Goal: Task Accomplishment & Management: Use online tool/utility

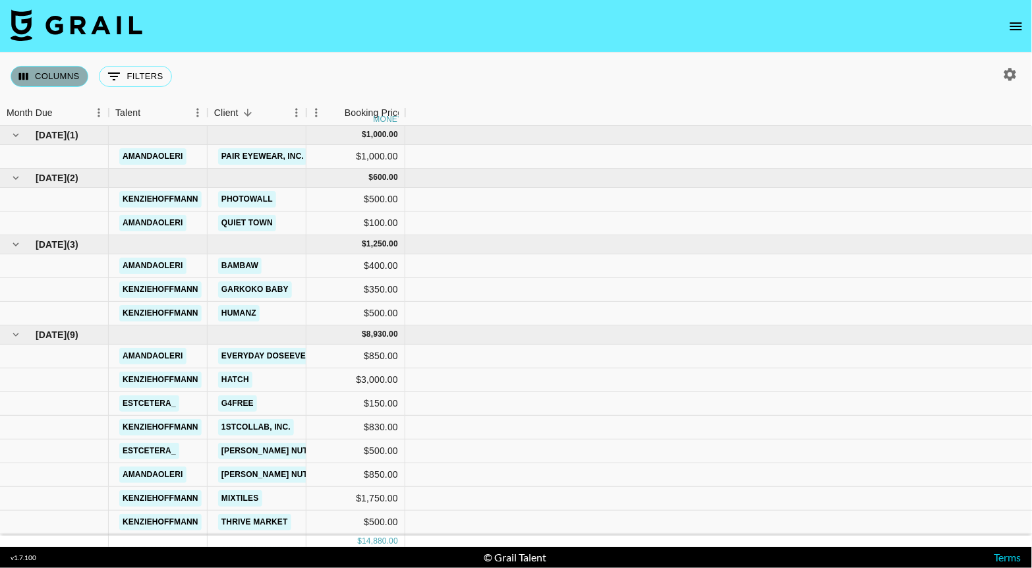
click at [49, 69] on button "Columns" at bounding box center [50, 76] width 78 height 21
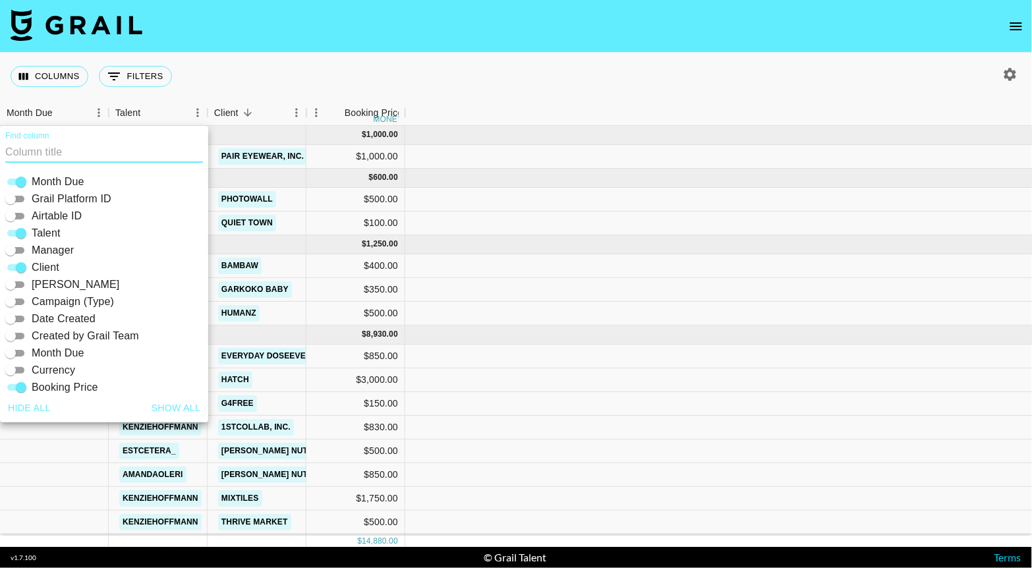
click at [171, 401] on button "Show all" at bounding box center [176, 408] width 60 height 24
checkbox input "true"
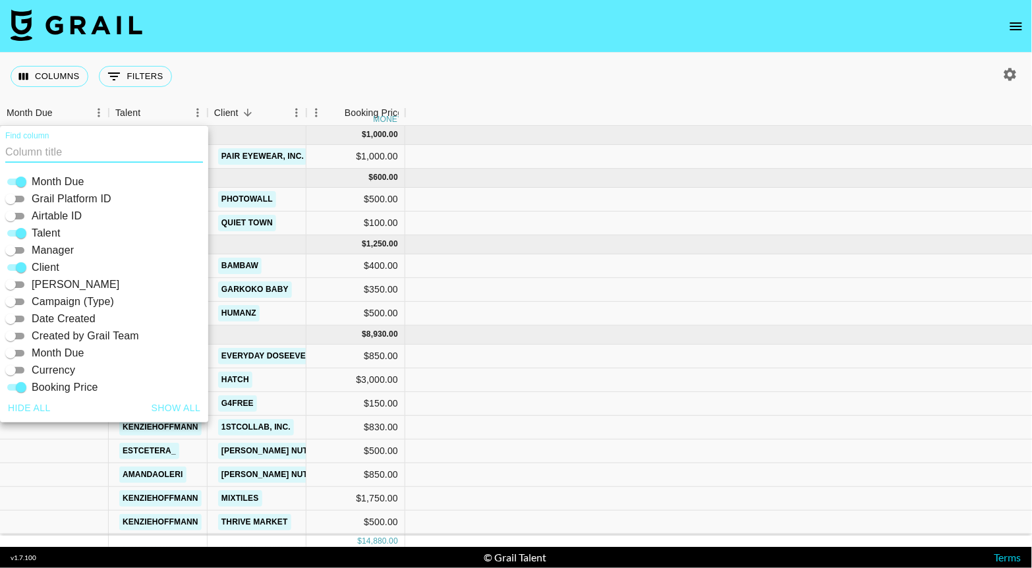
checkbox input "true"
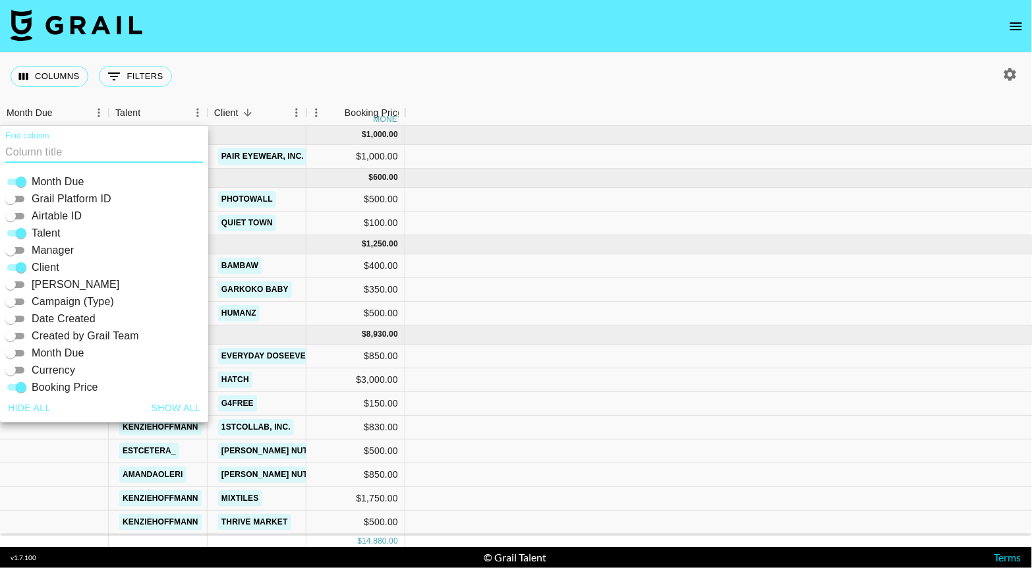
checkbox input "true"
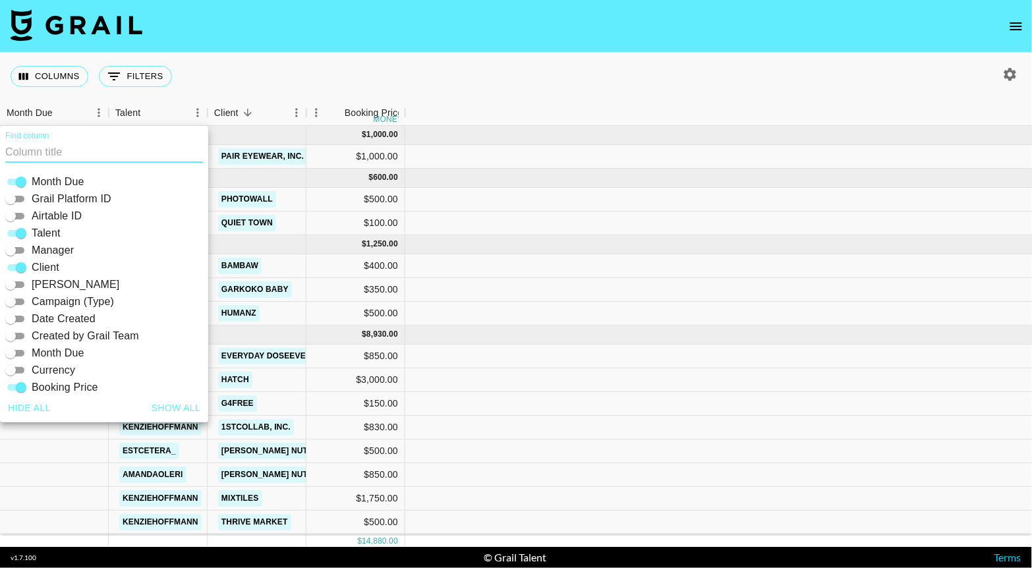
checkbox input "true"
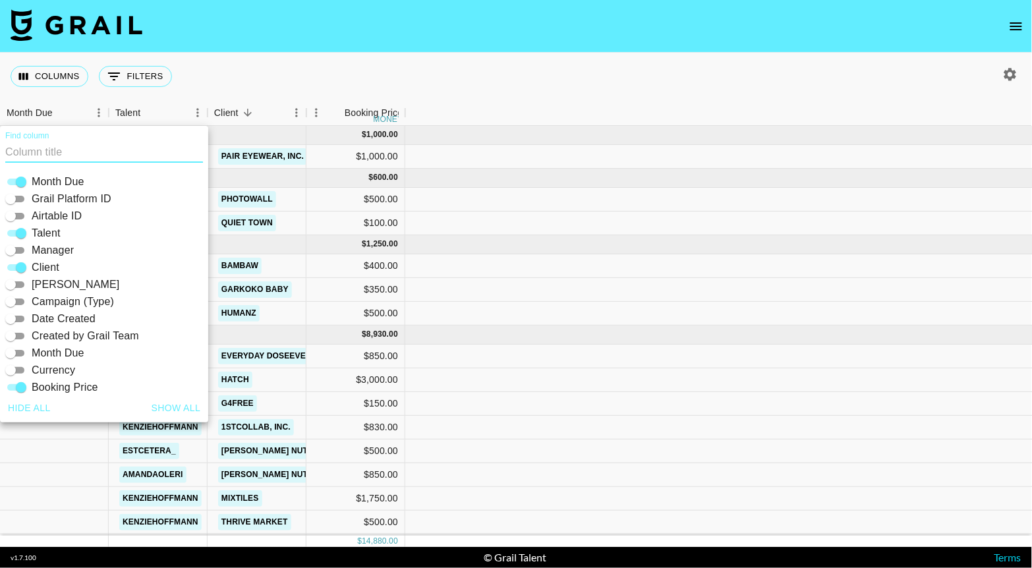
checkbox input "true"
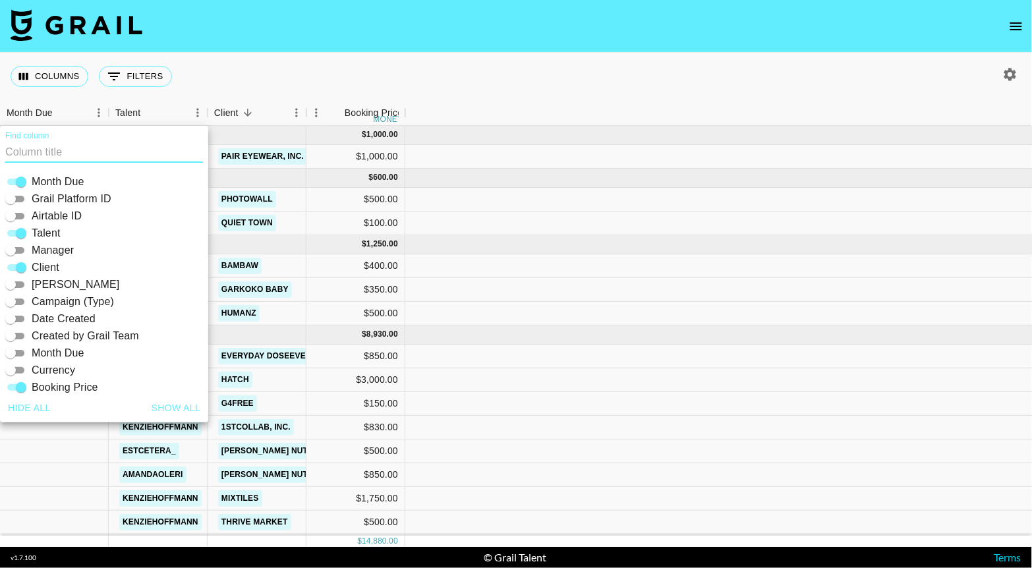
checkbox input "true"
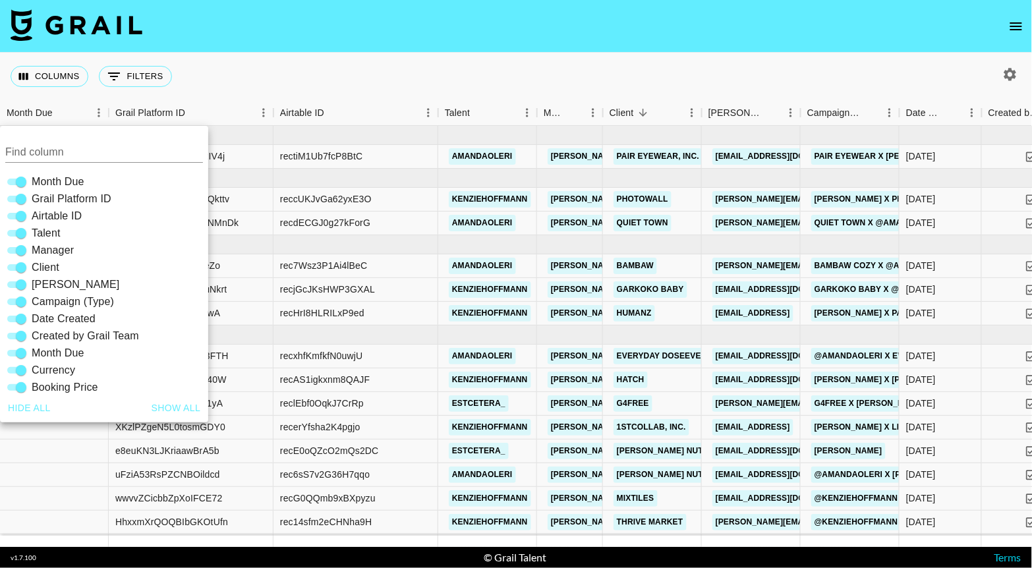
click at [328, 74] on div "Columns 0 Filters + Booking" at bounding box center [516, 76] width 1032 height 47
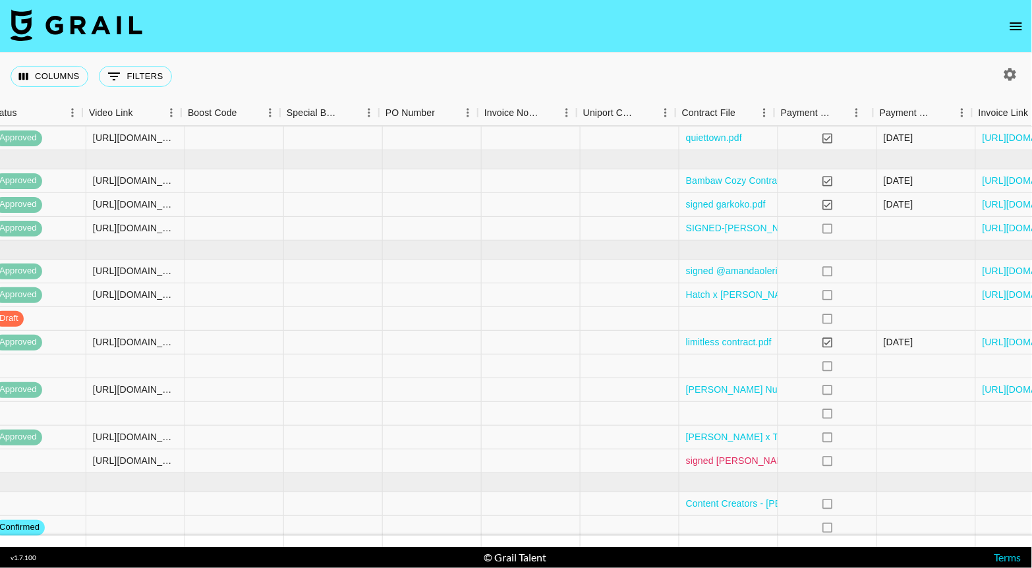
scroll to position [85, 1764]
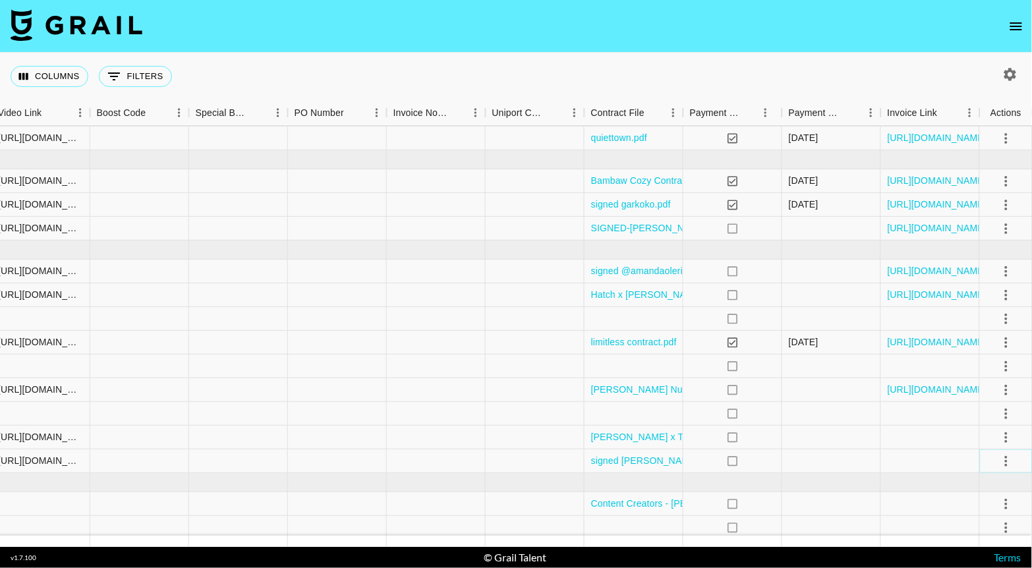
click at [1005, 462] on icon "select merge strategy" at bounding box center [1006, 461] width 3 height 11
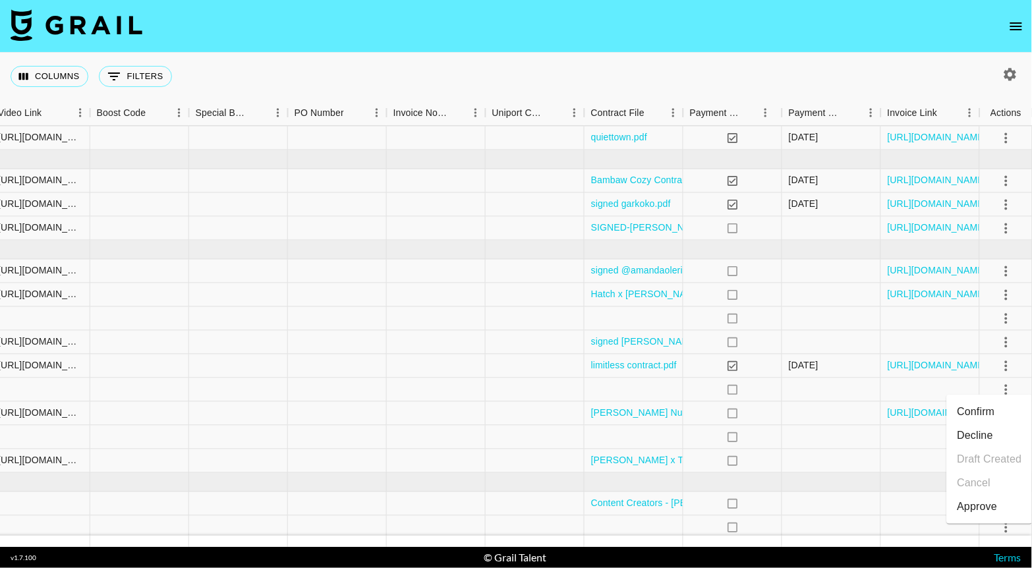
scroll to position [43, 1764]
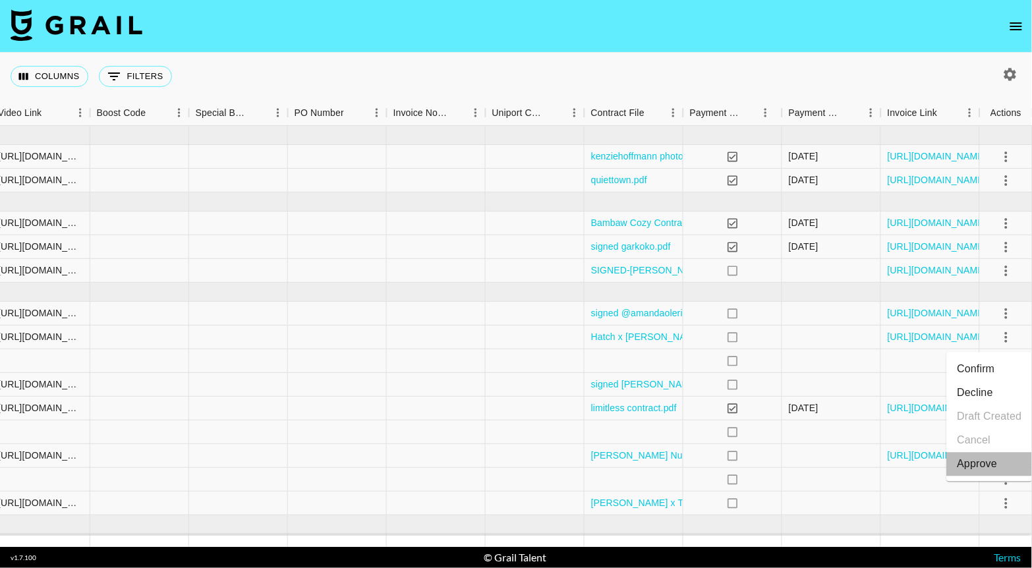
click at [1002, 464] on li "Approve" at bounding box center [990, 464] width 86 height 24
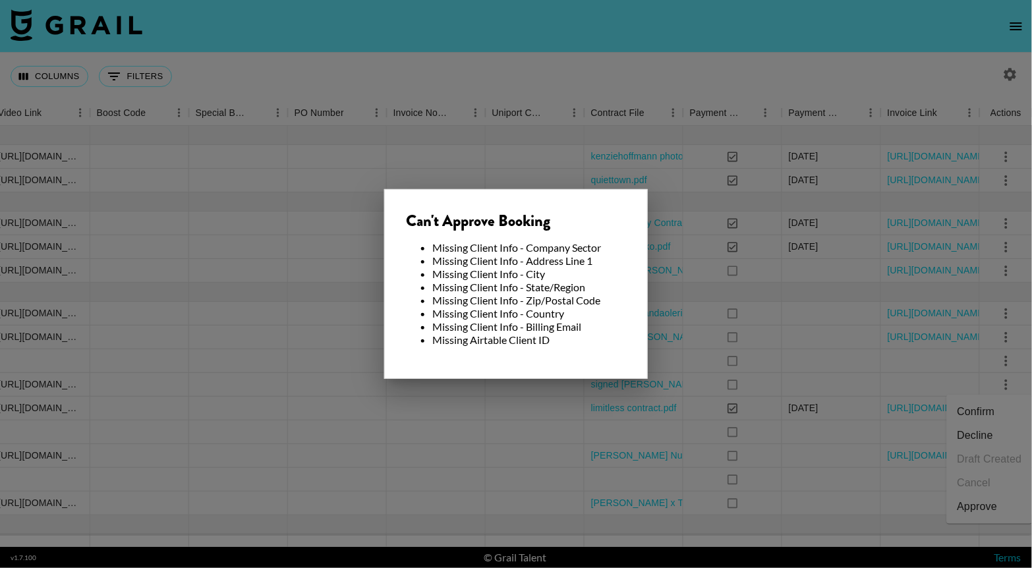
click at [581, 59] on div at bounding box center [516, 284] width 1032 height 568
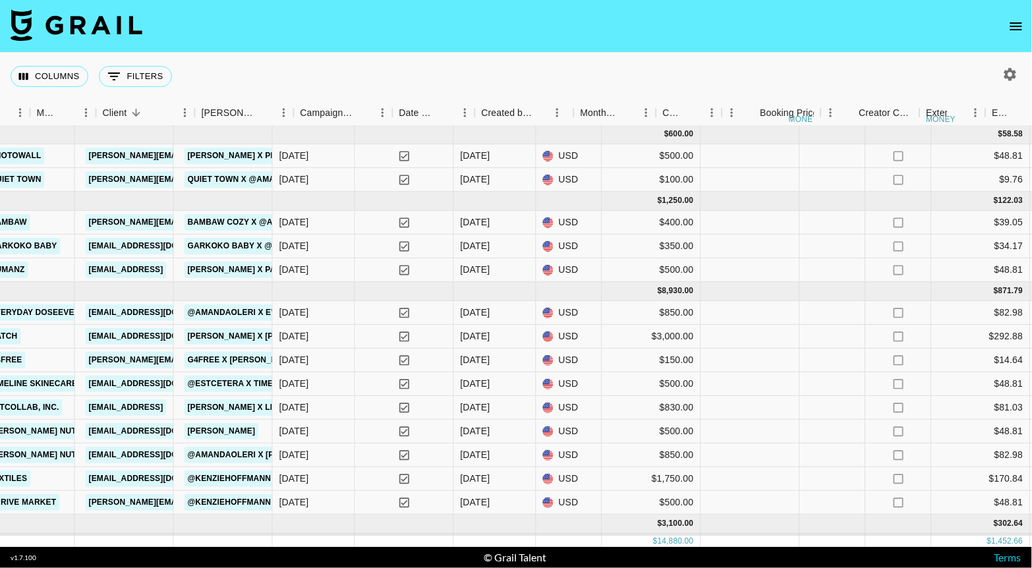
scroll to position [43, 705]
